Goal: Obtain resource: Download file/media

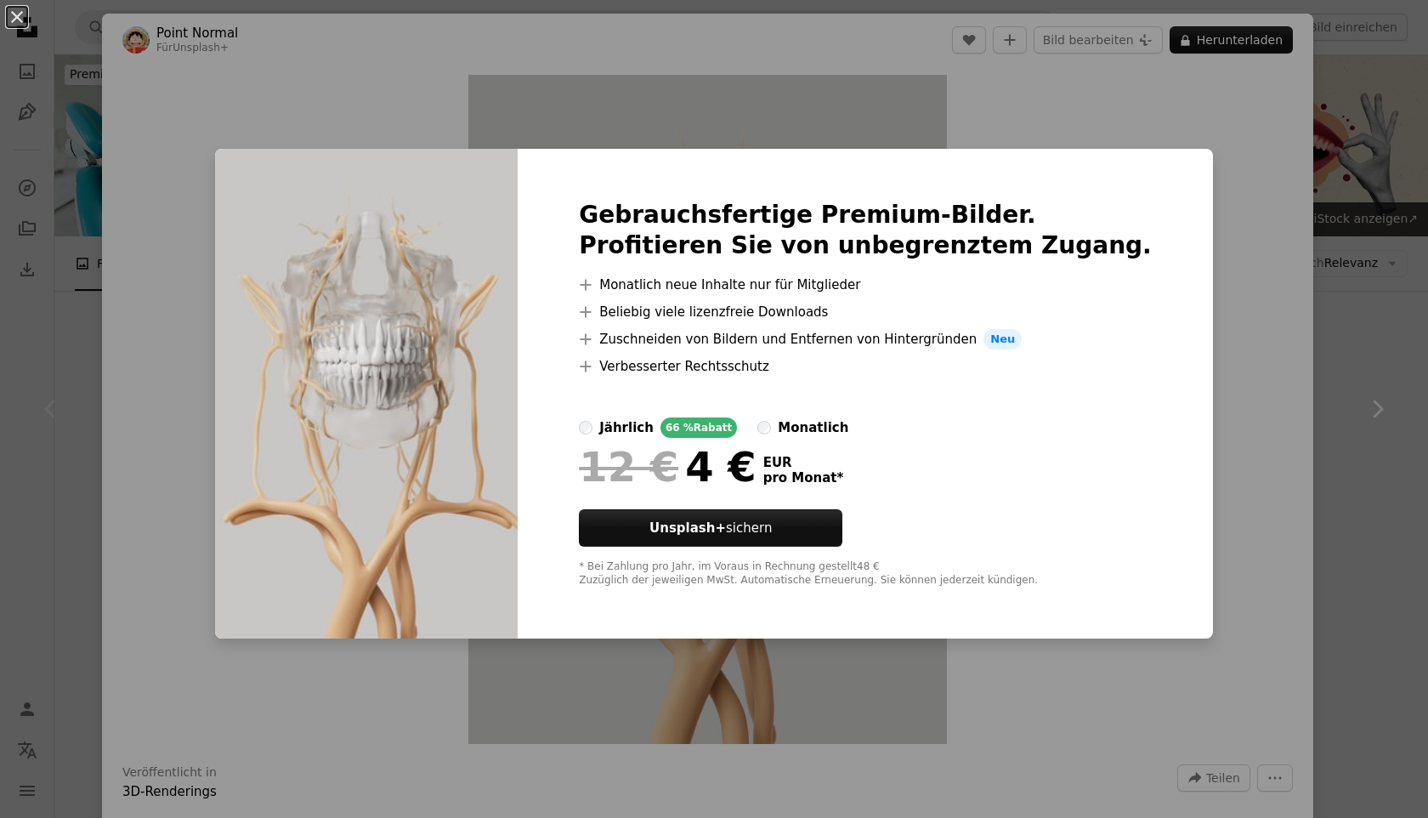
click at [1265, 106] on div "An X shape Gebrauchsfertige Premium-Bilder. Profitieren Sie von unbegrenztem Zu…" at bounding box center [714, 409] width 1428 height 818
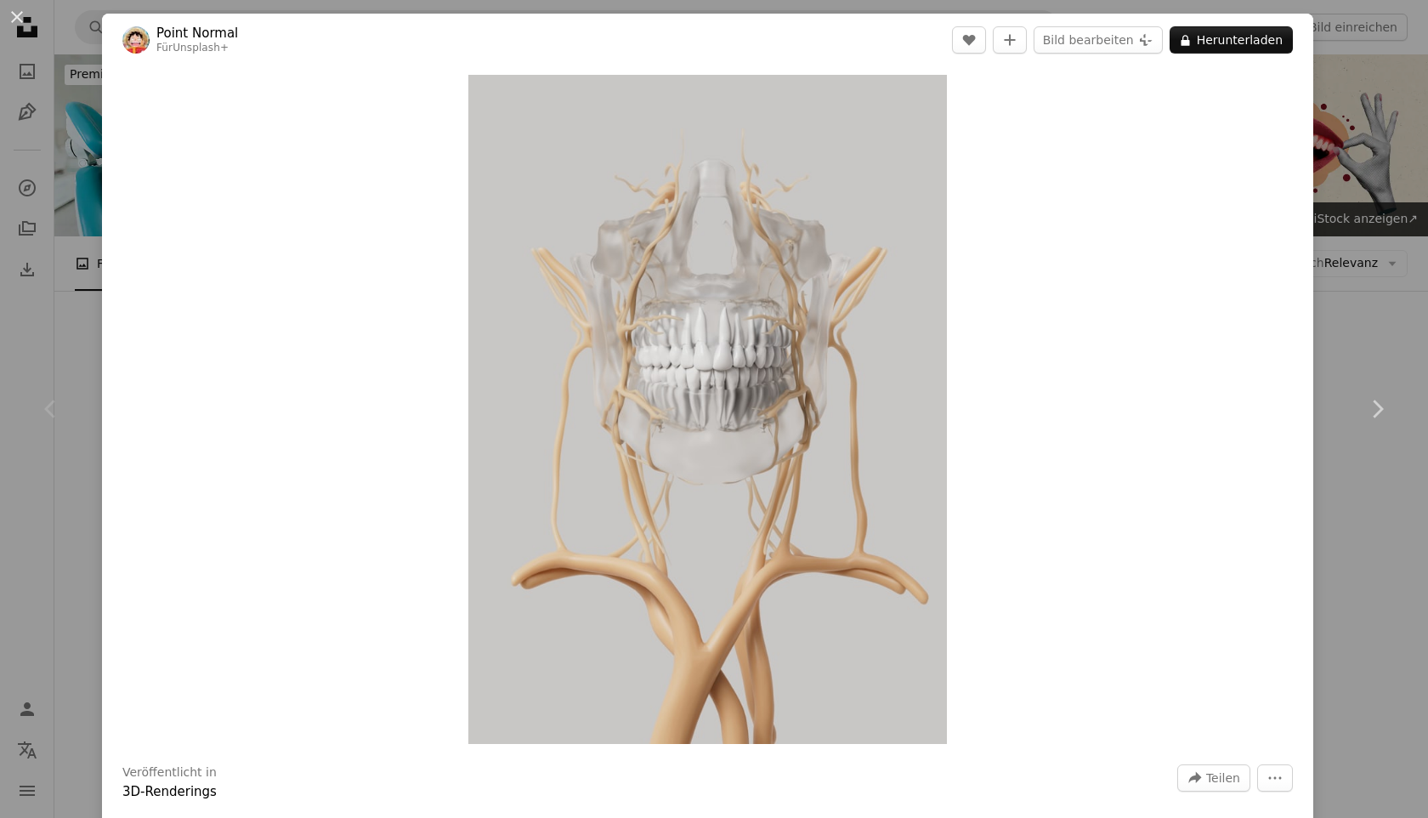
click at [1388, 164] on div "An X shape Chevron left Chevron right Point Normal Für Unsplash+ A heart A plus…" at bounding box center [714, 409] width 1428 height 818
